Goal: Find contact information: Find contact information

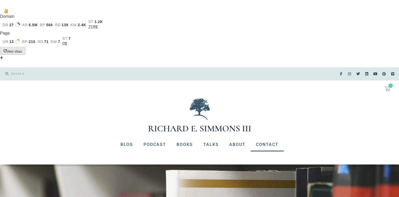
click at [263, 138] on link "Contact" at bounding box center [267, 145] width 33 height 14
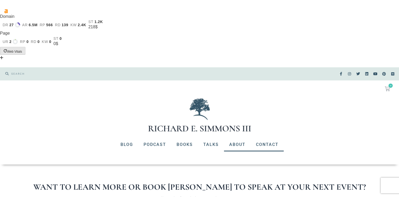
click at [240, 138] on link "About" at bounding box center [237, 145] width 27 height 14
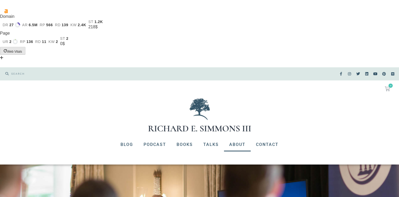
click at [340, 72] on icon at bounding box center [341, 74] width 4 height 4
